Goal: Transaction & Acquisition: Purchase product/service

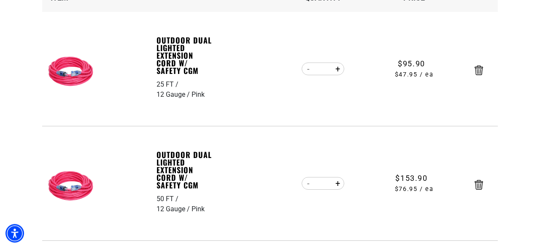
scroll to position [88, 0]
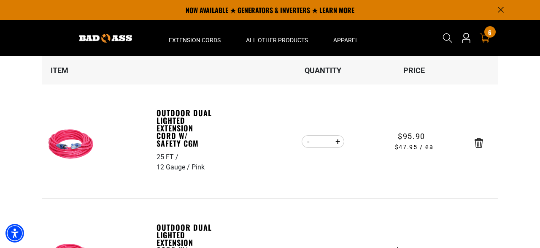
click at [85, 139] on img at bounding box center [72, 144] width 53 height 53
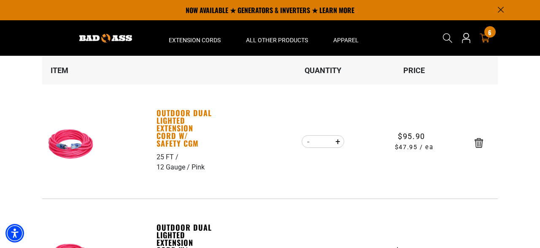
click at [174, 126] on link "Outdoor Dual Lighted Extension Cord w/ Safety CGM" at bounding box center [186, 128] width 58 height 38
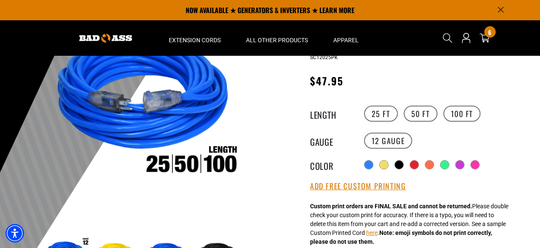
scroll to position [88, 0]
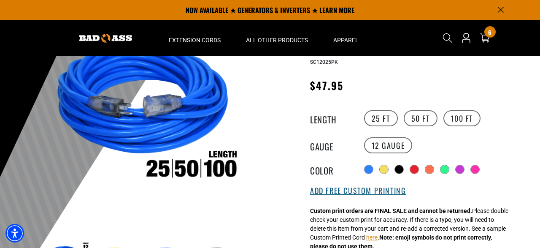
click at [352, 195] on button "Add Free Custom Printing" at bounding box center [358, 190] width 96 height 9
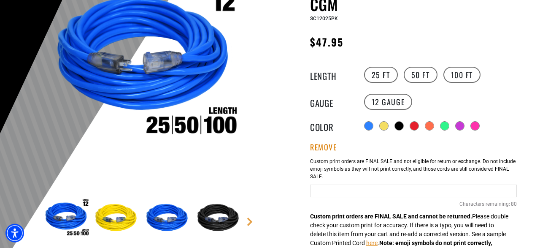
scroll to position [132, 0]
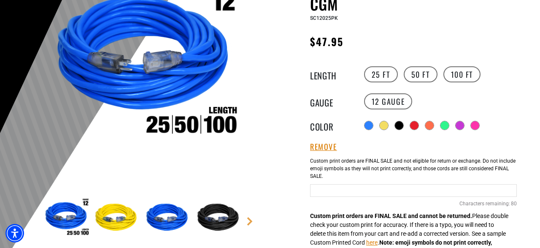
click at [355, 194] on input "Pink Cables" at bounding box center [413, 190] width 207 height 13
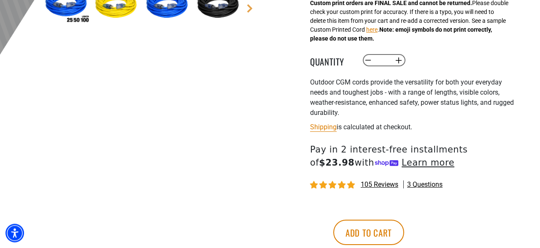
scroll to position [351, 0]
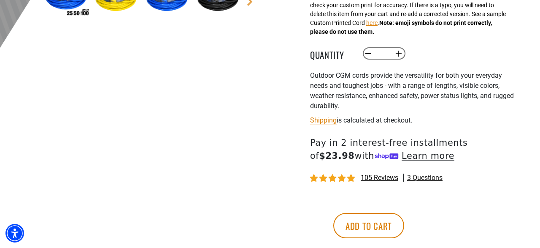
type input "**********"
click at [399, 50] on button "Increase quantity for Outdoor Dual Lighted Extension Cord w/ Safety CGM" at bounding box center [399, 53] width 13 height 14
type input "*"
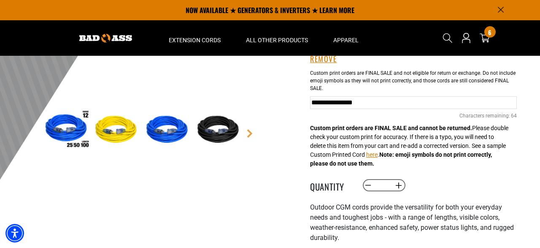
scroll to position [132, 0]
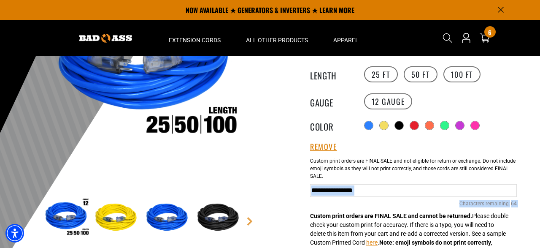
drag, startPoint x: 450, startPoint y: 147, endPoint x: 447, endPoint y: 158, distance: 11.8
click at [447, 158] on div "**********" at bounding box center [413, 176] width 207 height 69
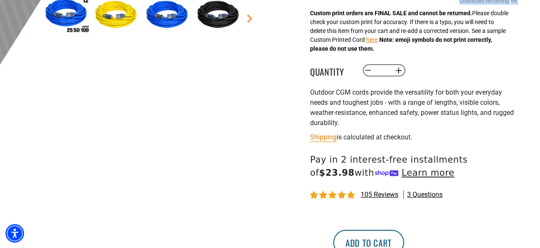
scroll to position [351, 0]
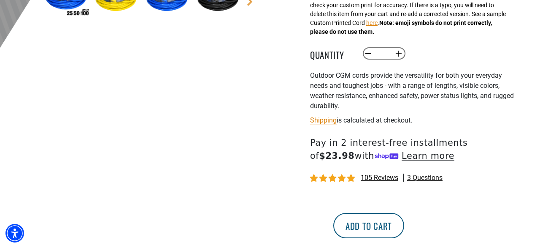
click at [404, 218] on button "Add to cart" at bounding box center [368, 225] width 71 height 25
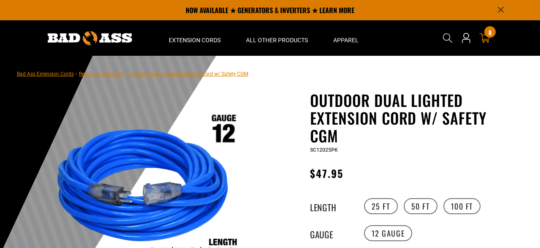
click at [482, 35] on icon at bounding box center [485, 38] width 11 height 10
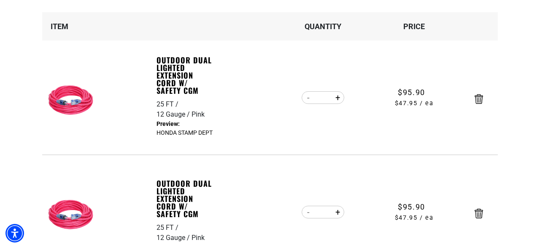
scroll to position [176, 0]
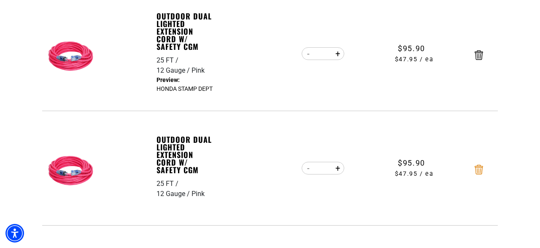
click at [479, 165] on icon "Remove Outdoor Dual Lighted Extension Cord w/ Safety CGM - 25 FT / 12 Gauge / P…" at bounding box center [479, 170] width 8 height 10
click at [479, 165] on icon "Remove Outdoor Dual Lighted Extension Cord w/ Safety CGM - 50 FT / 12 Gauge / P…" at bounding box center [479, 170] width 8 height 10
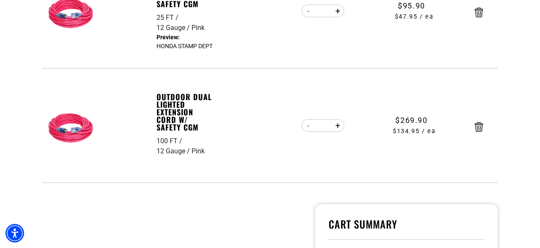
scroll to position [219, 0]
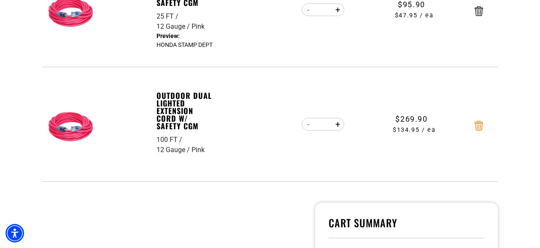
click at [478, 127] on icon "Remove Outdoor Dual Lighted Extension Cord w/ Safety CGM - 100 FT / 12 Gauge / …" at bounding box center [479, 126] width 8 height 10
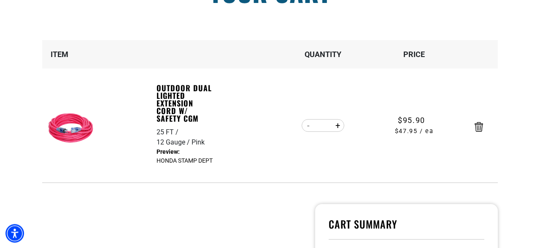
scroll to position [132, 0]
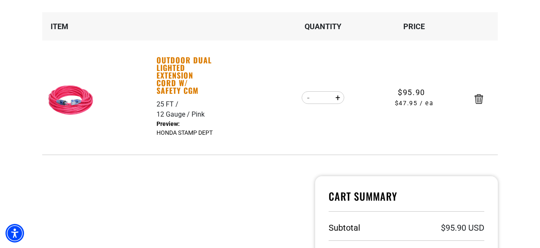
click at [173, 80] on link "Outdoor Dual Lighted Extension Cord w/ Safety CGM" at bounding box center [186, 75] width 58 height 38
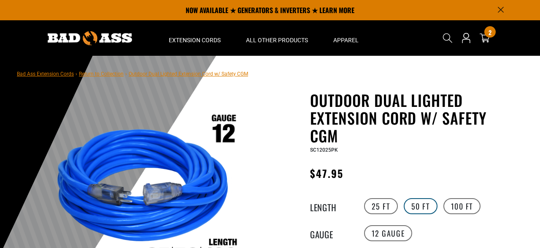
click at [414, 198] on label "50 FT" at bounding box center [421, 206] width 34 height 16
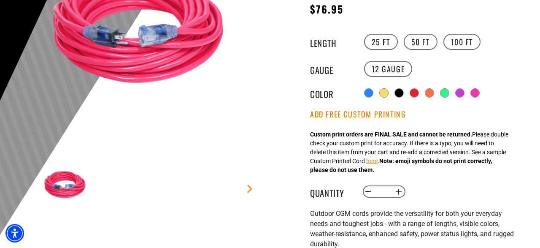
scroll to position [219, 0]
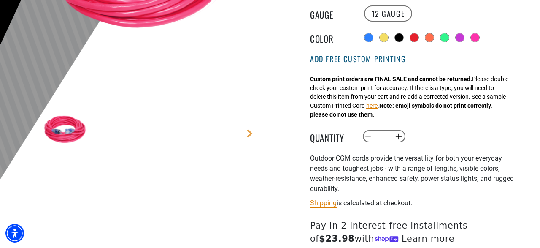
click at [337, 62] on button "Add Free Custom Printing" at bounding box center [358, 58] width 96 height 9
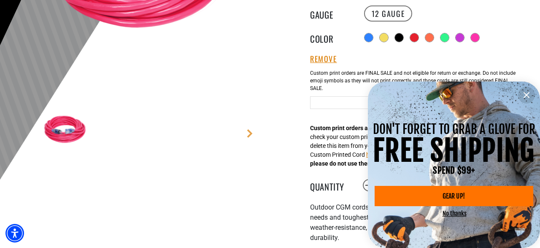
click at [336, 108] on input "text" at bounding box center [413, 102] width 207 height 13
click at [531, 101] on button "information" at bounding box center [526, 95] width 17 height 17
click at [524, 98] on div "DON'T FORGET TO GRAB A GLOVE FOR FREE SHIPPING SPEND $99+ GEAR UP! No thanks" at bounding box center [454, 164] width 172 height 166
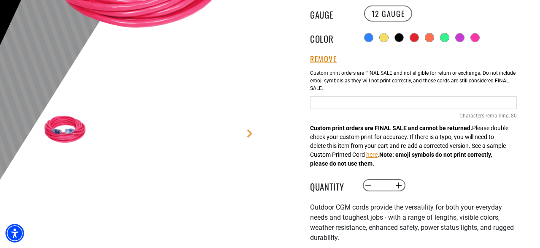
click at [441, 112] on div "Pink Cables 80 Characters remaining: / 80" at bounding box center [413, 101] width 207 height 72
click at [439, 110] on div "Pink Cables 80 Characters remaining: / 80" at bounding box center [413, 101] width 207 height 72
click at [441, 108] on input "Pink Cables" at bounding box center [413, 102] width 207 height 13
type input "**********"
click at [395, 185] on button "Increase quantity for Outdoor Dual Lighted Extension Cord w/ Safety CGM" at bounding box center [399, 185] width 13 height 14
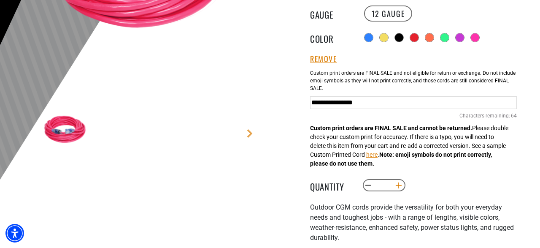
type input "*"
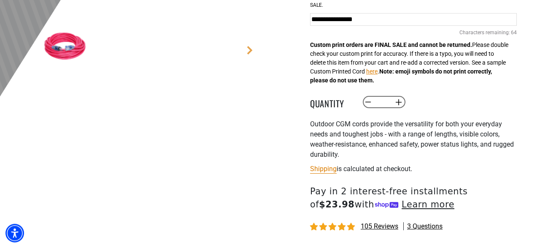
scroll to position [351, 0]
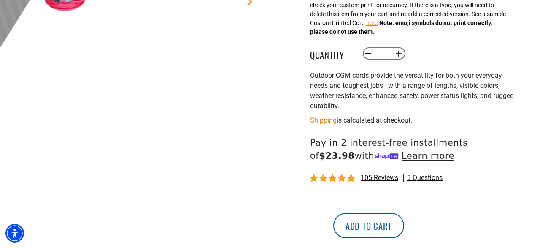
click at [404, 227] on button "Add to cart" at bounding box center [368, 225] width 71 height 25
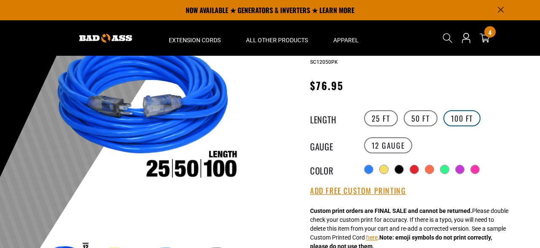
click at [456, 117] on label "100 FT" at bounding box center [463, 118] width 38 height 16
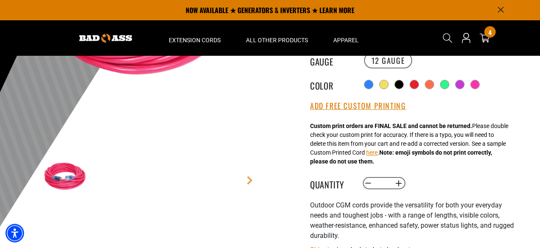
scroll to position [132, 0]
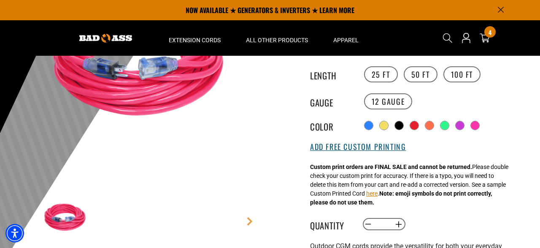
click at [387, 144] on button "Add Free Custom Printing" at bounding box center [358, 146] width 96 height 9
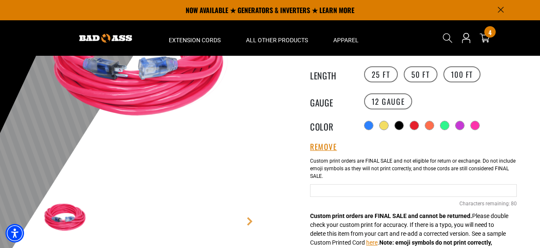
click at [360, 186] on input "Pink Cables" at bounding box center [413, 190] width 207 height 13
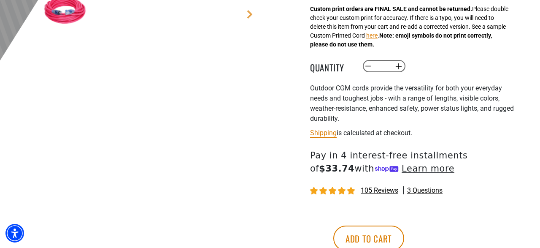
scroll to position [351, 0]
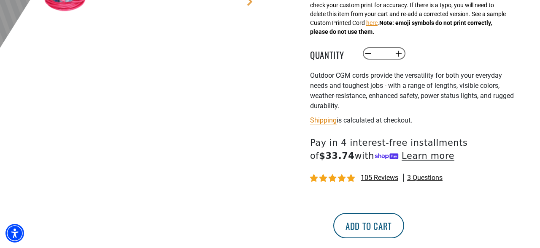
type input "**********"
click at [404, 226] on button "Add to cart" at bounding box center [368, 225] width 71 height 25
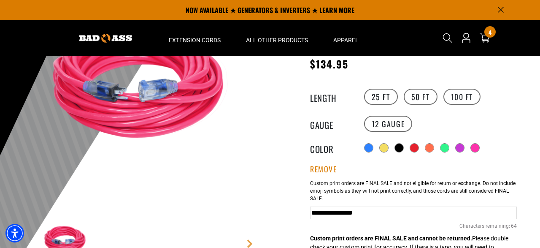
scroll to position [0, 0]
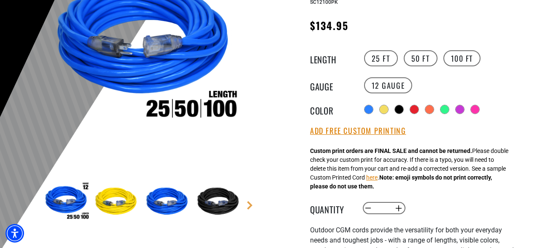
drag, startPoint x: 191, startPoint y: 117, endPoint x: 194, endPoint y: 113, distance: 4.6
click at [193, 114] on img at bounding box center [143, 46] width 203 height 203
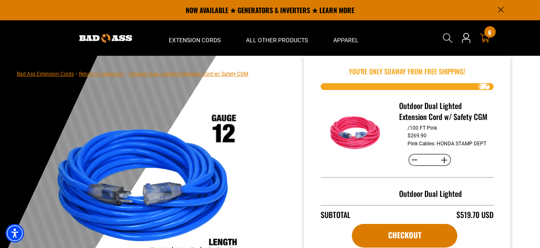
click at [483, 39] on icon at bounding box center [485, 38] width 10 height 9
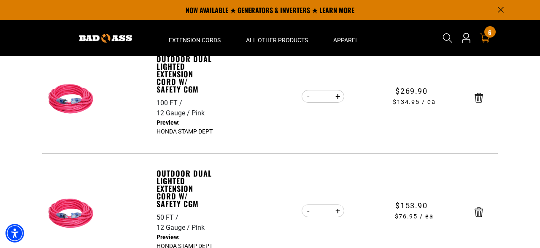
scroll to position [132, 0]
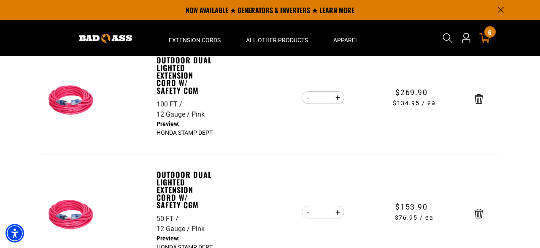
click at [485, 37] on icon at bounding box center [485, 38] width 11 height 11
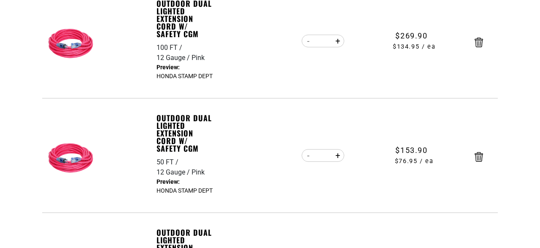
scroll to position [439, 0]
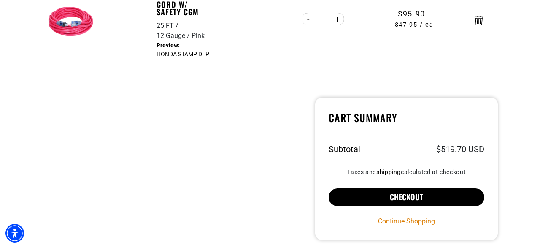
click at [418, 194] on button "Checkout" at bounding box center [407, 197] width 156 height 18
